Goal: Check status: Check status

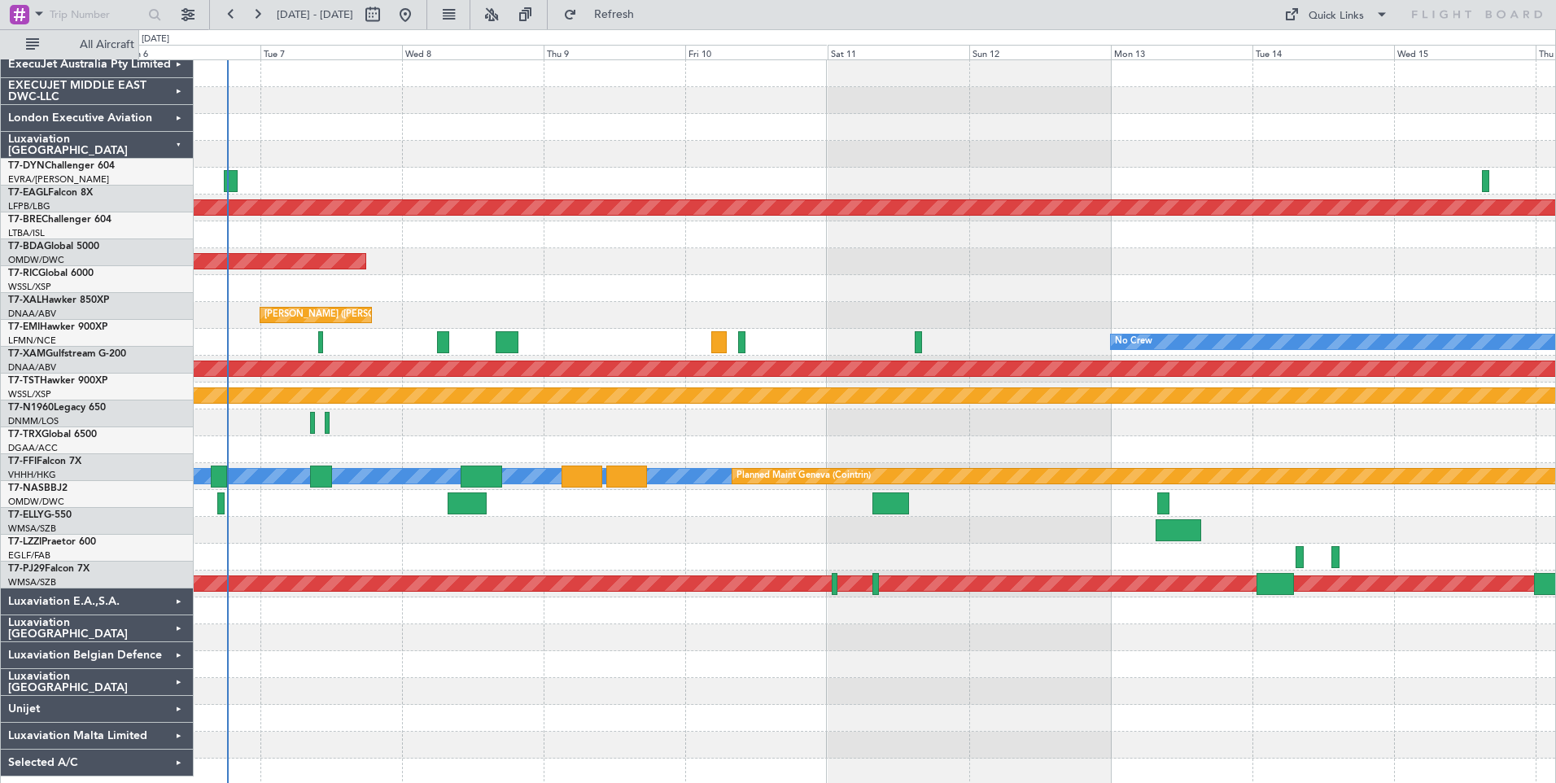
click at [803, 580] on div "Planned Maint Dubai (Al Maktoum Intl) AOG Maint [GEOGRAPHIC_DATA] (Al Maktoum I…" at bounding box center [847, 430] width 1418 height 742
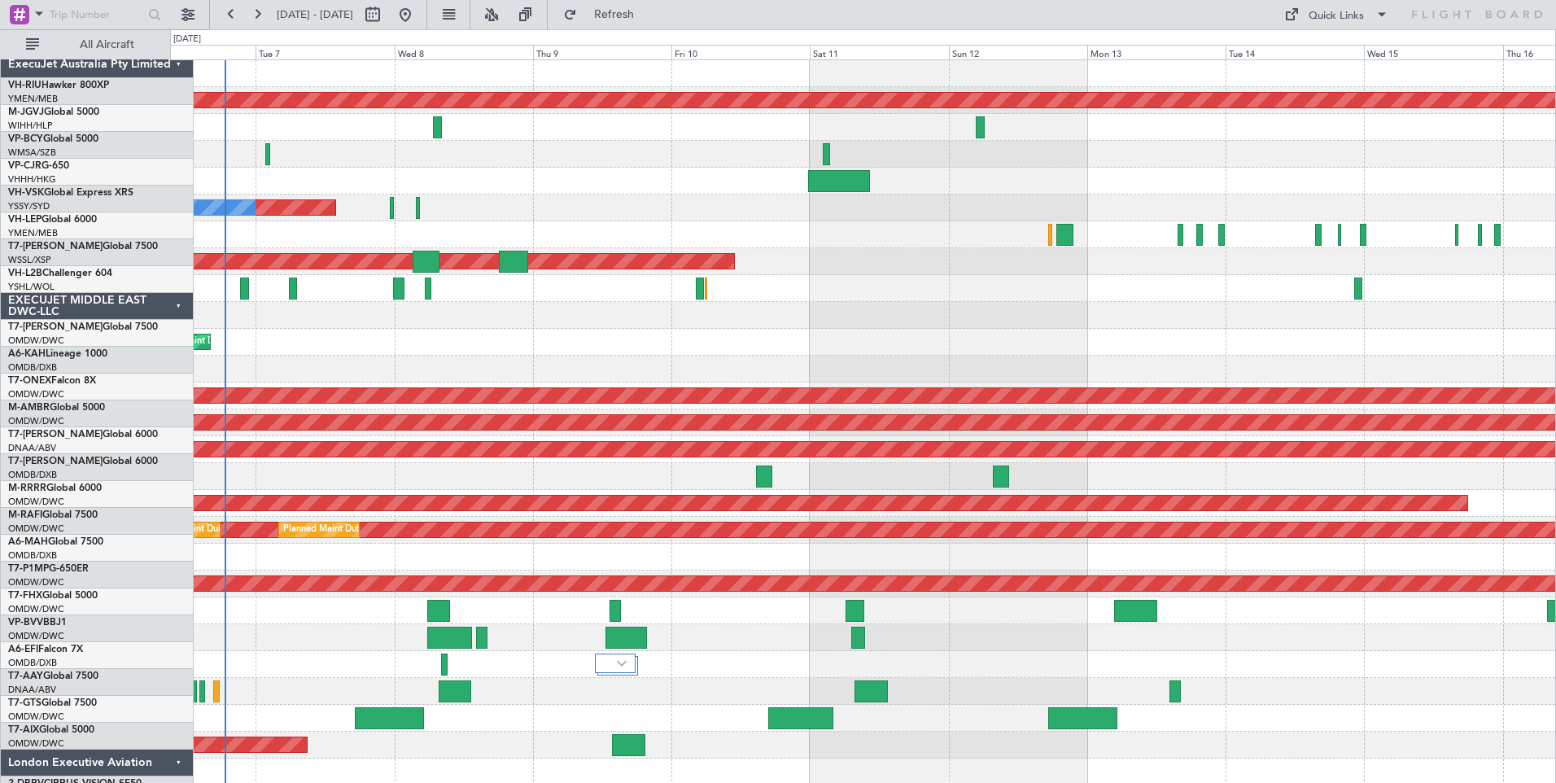
click at [142, 52] on div "ExecuJet Australia Pty Limited" at bounding box center [97, 64] width 193 height 27
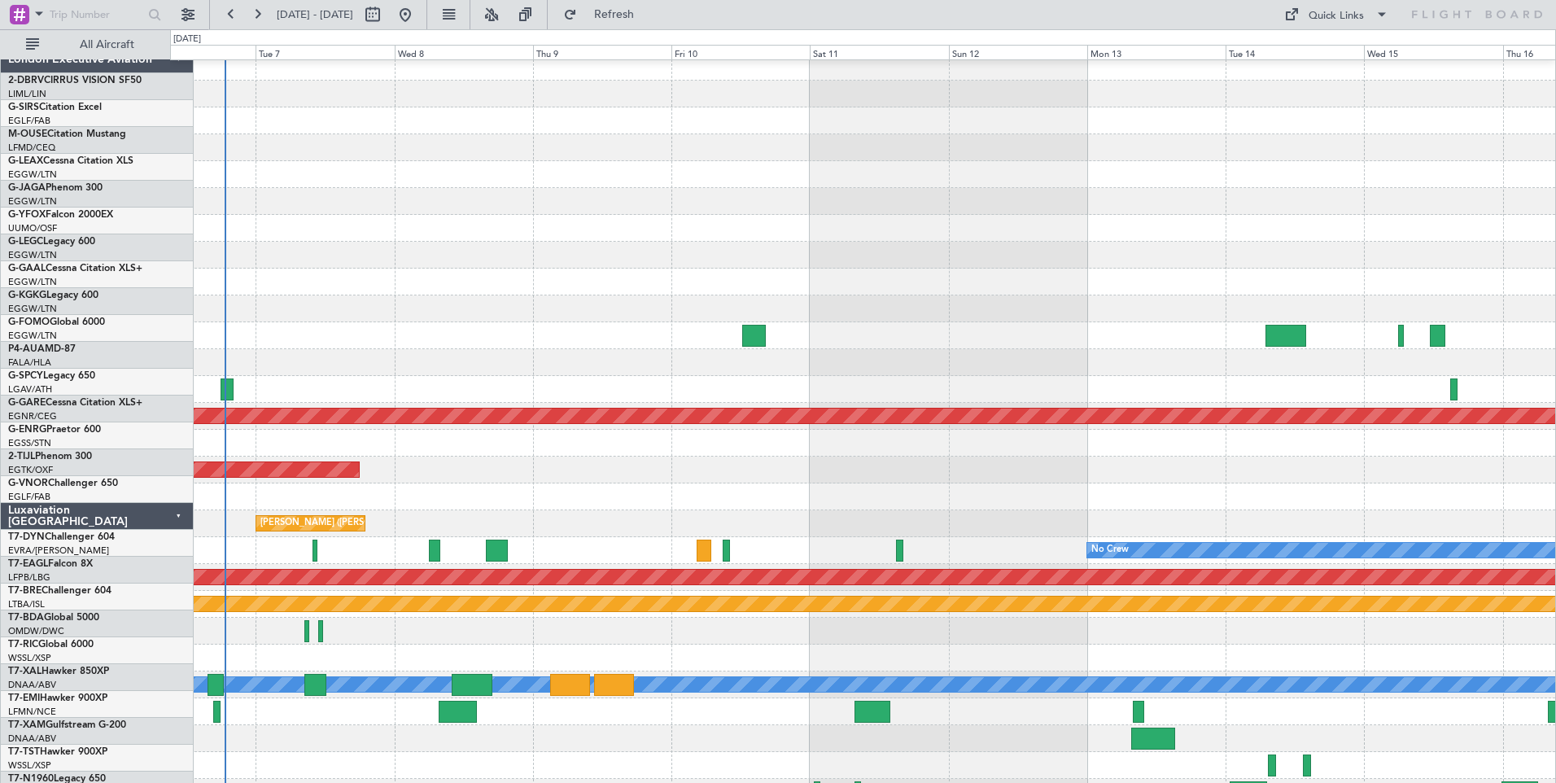
scroll to position [651, 0]
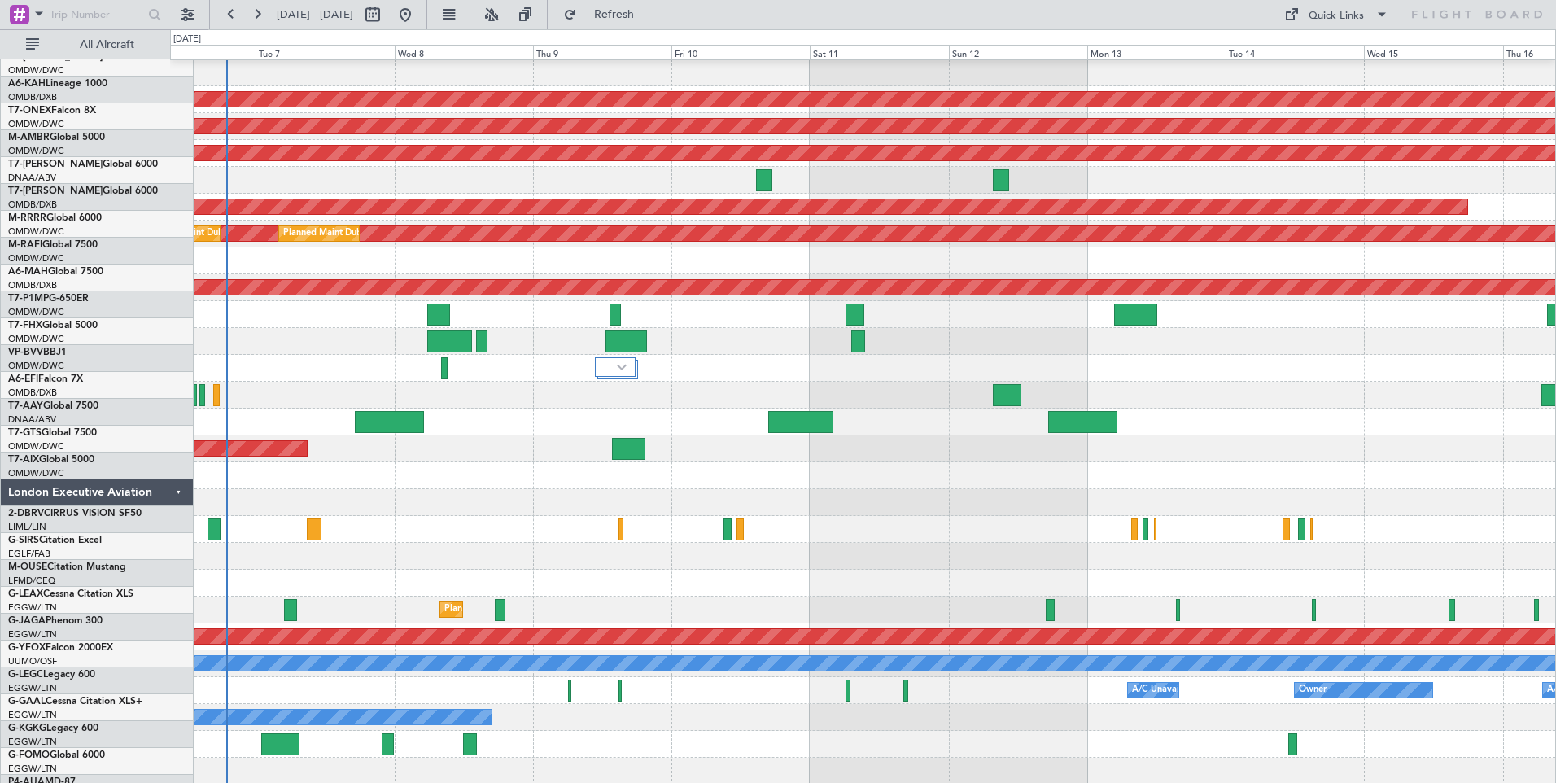
scroll to position [81, 0]
